Goal: Contribute content: Contribute content

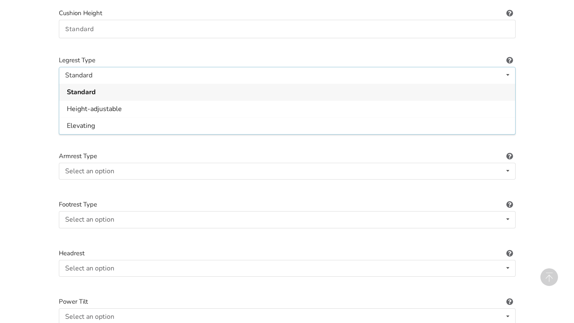
scroll to position [636, 0]
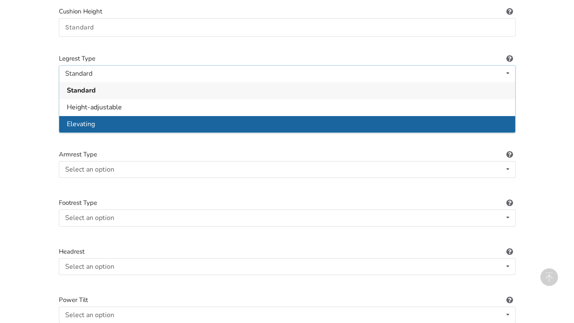
click at [110, 115] on div "Elevating" at bounding box center [287, 123] width 456 height 17
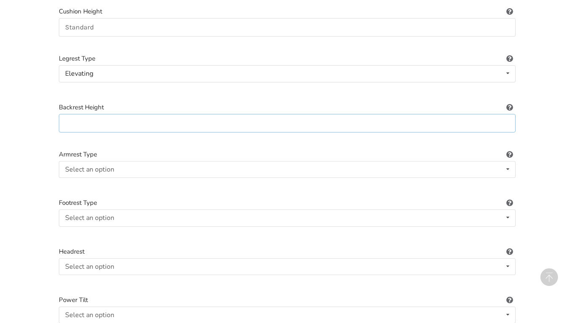
click at [232, 119] on input at bounding box center [287, 123] width 457 height 19
type input "V"
click at [32, 315] on div "1. Equipment Type 2. Images 3. Basic Information 4. Additional Details 5. Previ…" at bounding box center [287, 144] width 574 height 1452
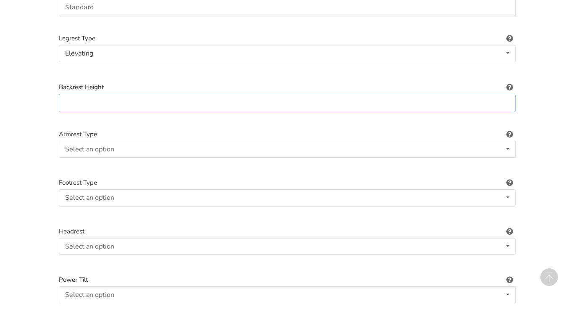
click at [164, 98] on input at bounding box center [287, 103] width 457 height 19
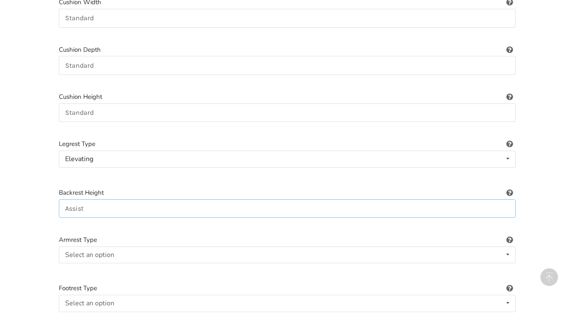
scroll to position [547, 0]
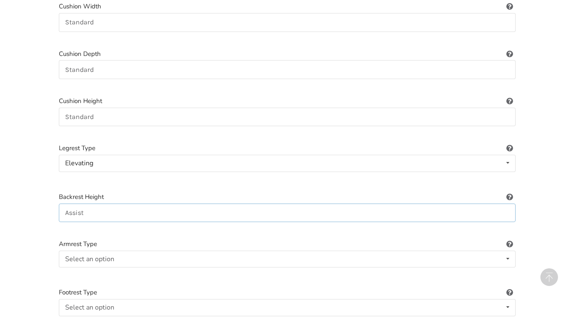
click at [101, 208] on input "Assist" at bounding box center [287, 213] width 457 height 19
type input "A"
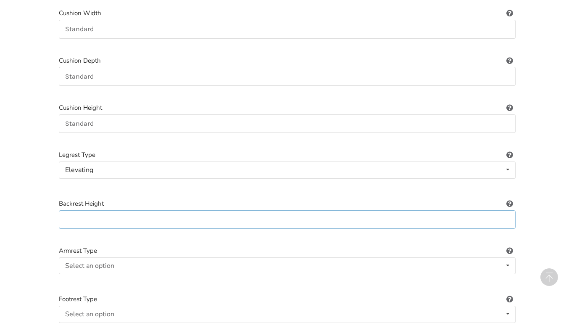
type input "f"
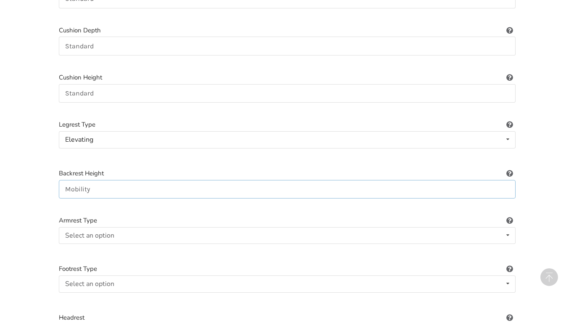
scroll to position [581, 0]
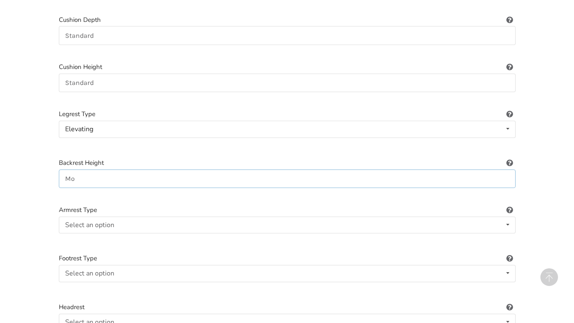
type input "M"
type input "vita72s"
click at [313, 320] on div "Select an option Included Not included" at bounding box center [287, 322] width 457 height 17
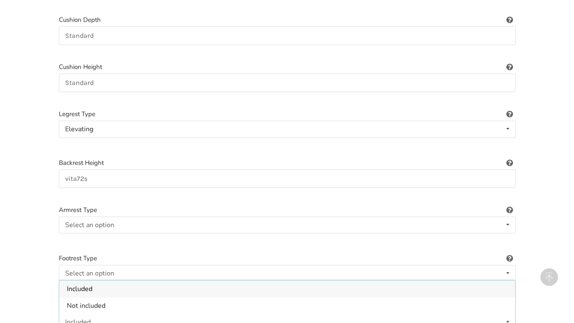
scroll to position [575, 0]
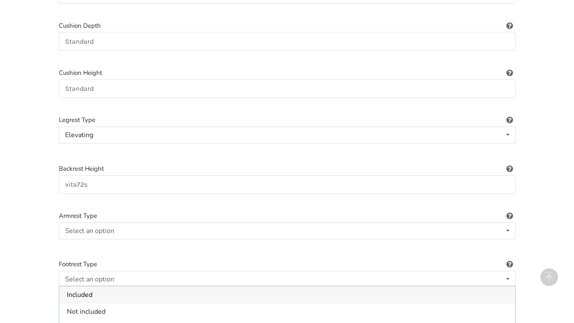
click at [54, 309] on div "Wheelchair Type Power/electric Power/electric Manual Transport Tilt Backrest Ty…" at bounding box center [287, 256] width 471 height 1349
click at [59, 308] on label "Headrest" at bounding box center [287, 313] width 457 height 10
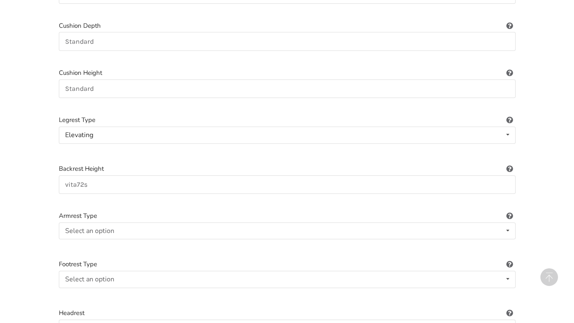
click at [180, 197] on div at bounding box center [287, 200] width 457 height 7
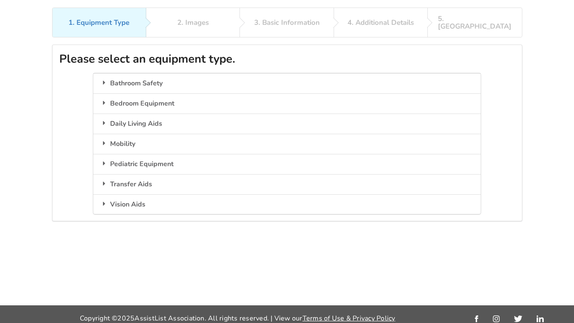
scroll to position [55, 0]
